Goal: Use online tool/utility: Utilize a website feature to perform a specific function

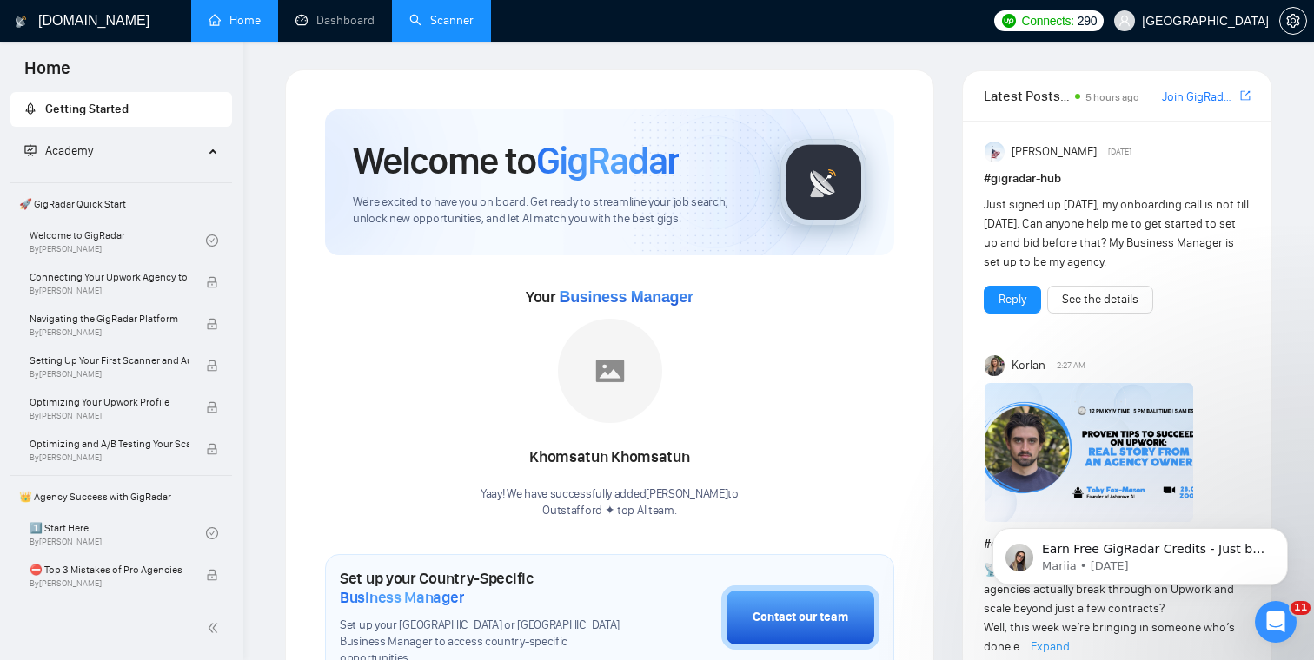
click at [445, 28] on link "Scanner" at bounding box center [441, 20] width 64 height 15
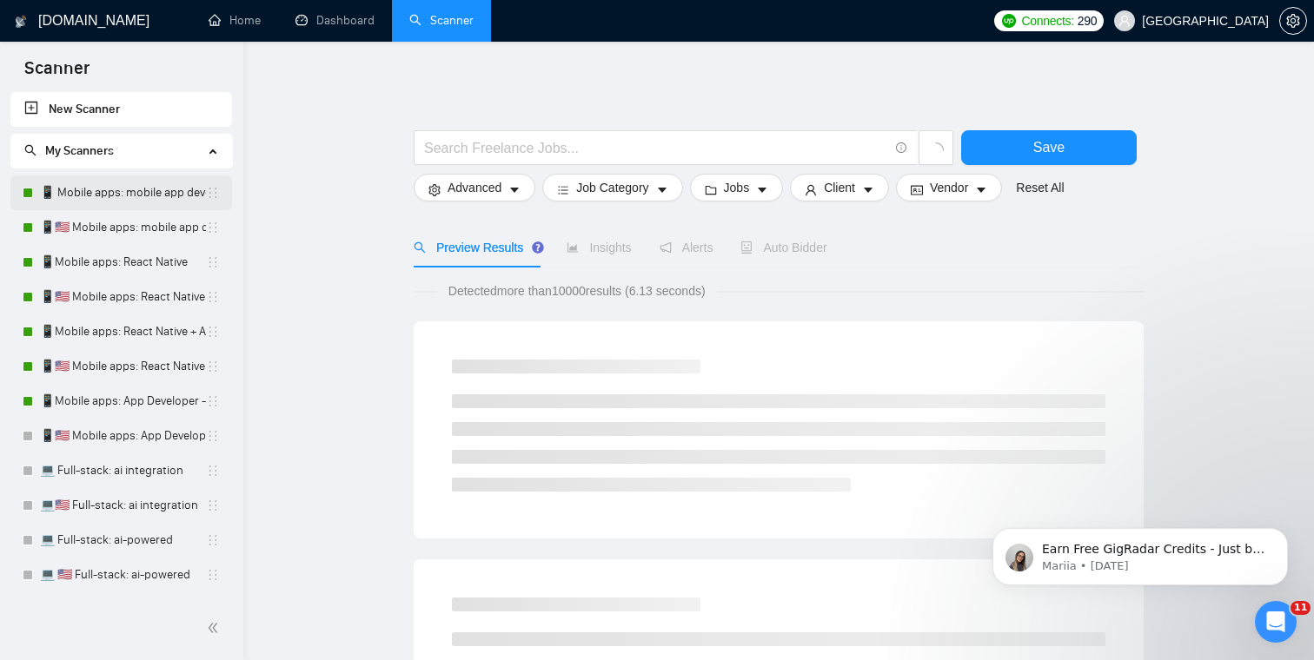
click at [126, 188] on link "📱 Mobile apps: mobile app developer" at bounding box center [123, 193] width 166 height 35
